Goal: Contribute content: Add original content to the website for others to see

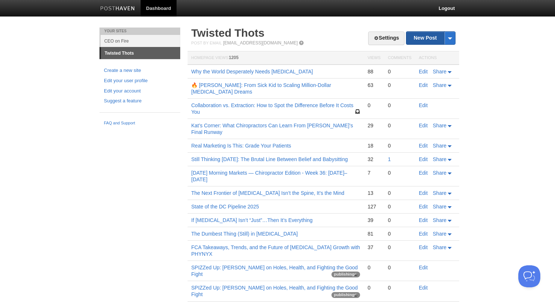
click at [420, 38] on link "New Post" at bounding box center [430, 38] width 49 height 13
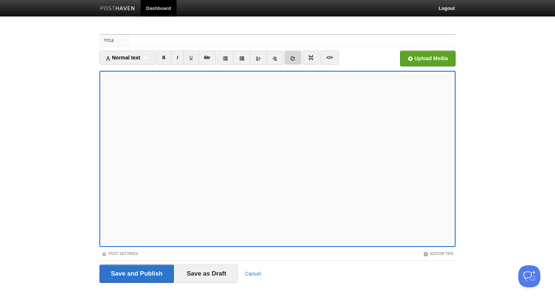
click at [297, 59] on link at bounding box center [292, 58] width 17 height 14
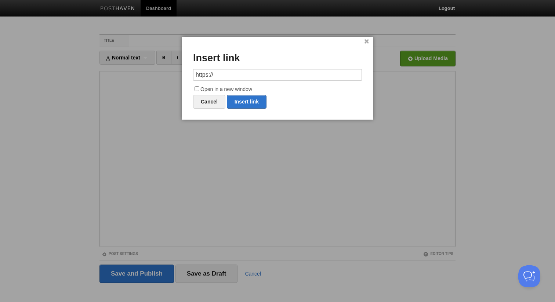
click at [281, 72] on input "https://" at bounding box center [277, 75] width 169 height 12
click at [247, 101] on link "Insert link" at bounding box center [247, 102] width 40 height 14
type input "https://"
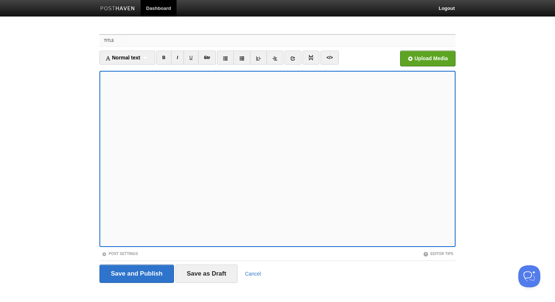
click at [139, 41] on input "Title" at bounding box center [292, 41] width 326 height 12
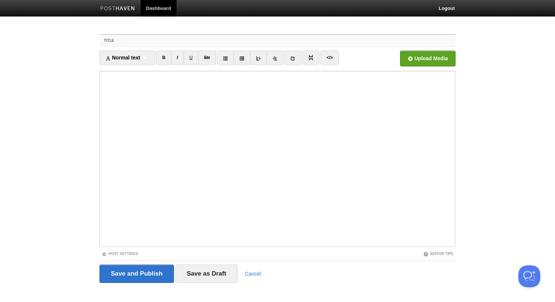
paste input "Why I’m Not a Relationship Capitalist"
type input "Why I’m Not a Relationship Capitalist"
click at [357, 61] on ul "Normal text Normal text Heading 1 Heading 2 Heading 3 B I U Str </>" at bounding box center [232, 60] width 267 height 18
click at [413, 55] on input "file" at bounding box center [205, 60] width 555 height 37
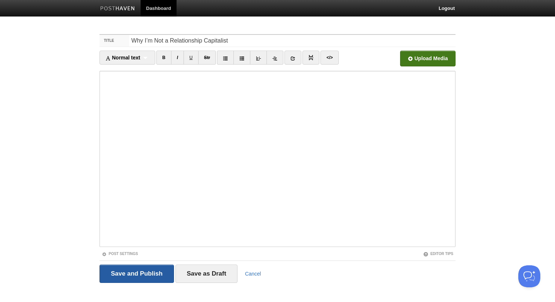
click at [133, 278] on input "Save and Publish" at bounding box center [136, 273] width 74 height 18
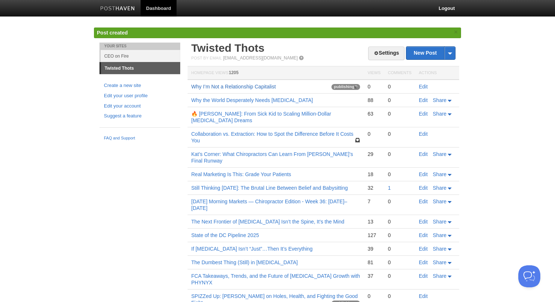
click at [226, 87] on link "Why I’m Not a Relationship Capitalist" at bounding box center [233, 87] width 84 height 6
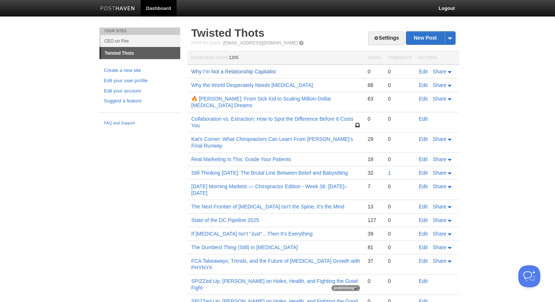
click at [261, 69] on link "Why I’m Not a Relationship Capitalist" at bounding box center [233, 72] width 84 height 6
click at [252, 70] on link "Why I’m Not a Relationship Capitalist" at bounding box center [233, 72] width 84 height 6
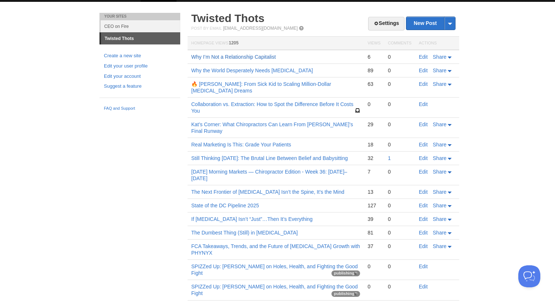
click at [256, 58] on link "Why I’m Not a Relationship Capitalist" at bounding box center [233, 57] width 84 height 6
